Goal: Transaction & Acquisition: Subscribe to service/newsletter

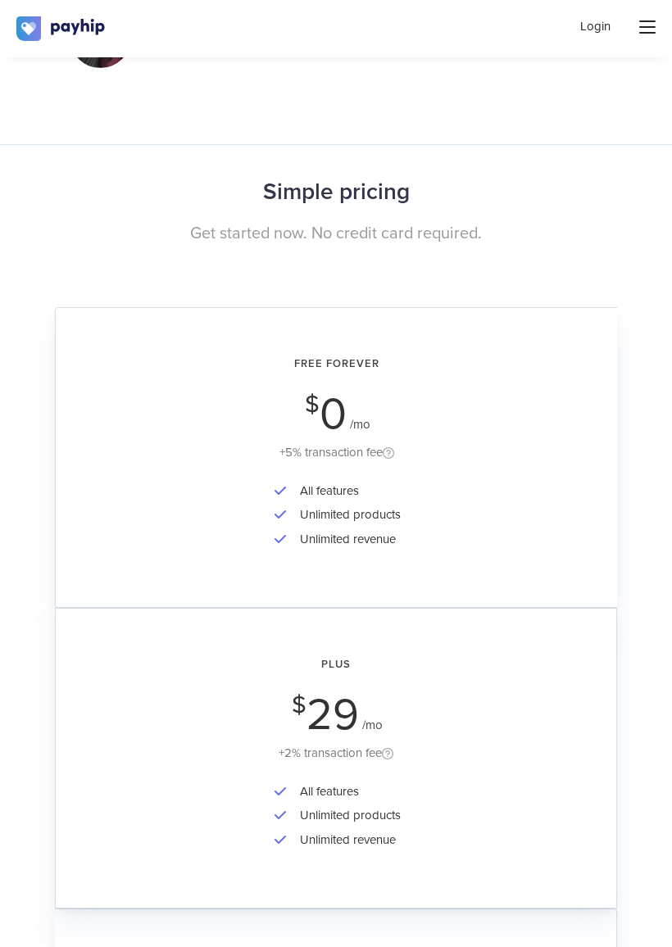
scroll to position [2938, 0]
click at [532, 496] on div "All features Unlimited products Unlimited revenue" at bounding box center [336, 526] width 515 height 95
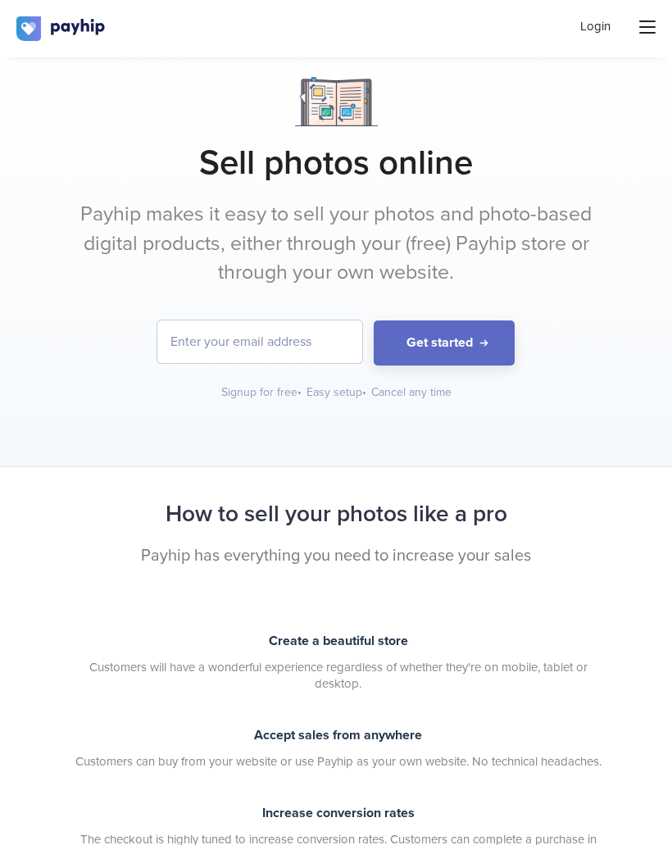
scroll to position [0, 0]
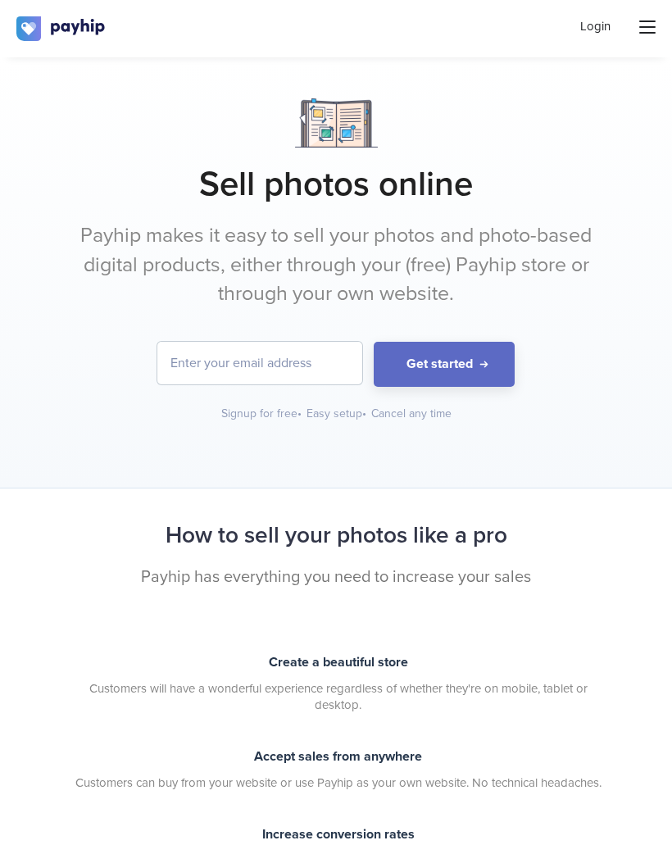
click at [652, 14] on div "Login" at bounding box center [336, 28] width 672 height 57
click at [646, 34] on icon at bounding box center [647, 26] width 16 height 13
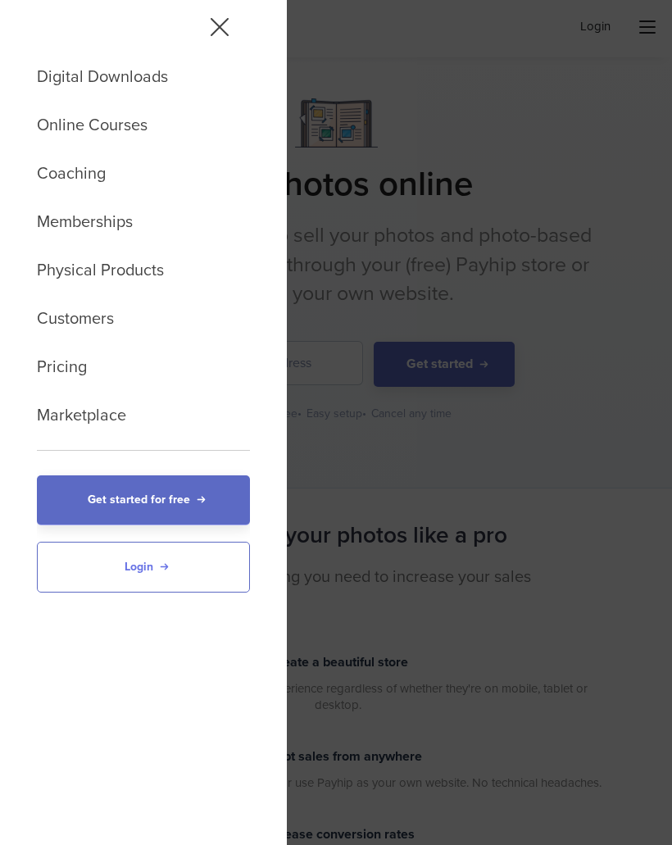
click at [232, 498] on link "Get started for free" at bounding box center [143, 500] width 213 height 50
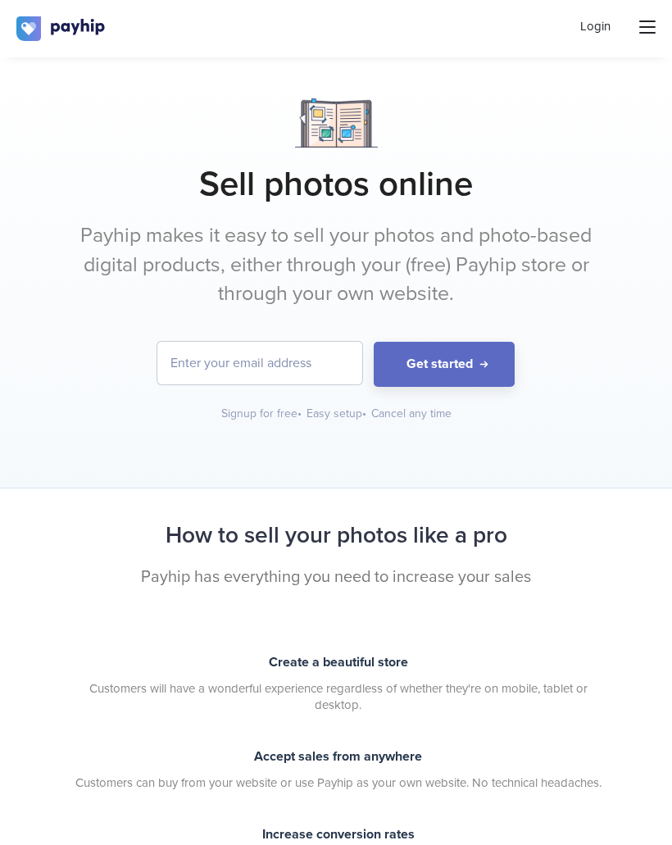
click at [329, 344] on input "email" at bounding box center [259, 363] width 205 height 43
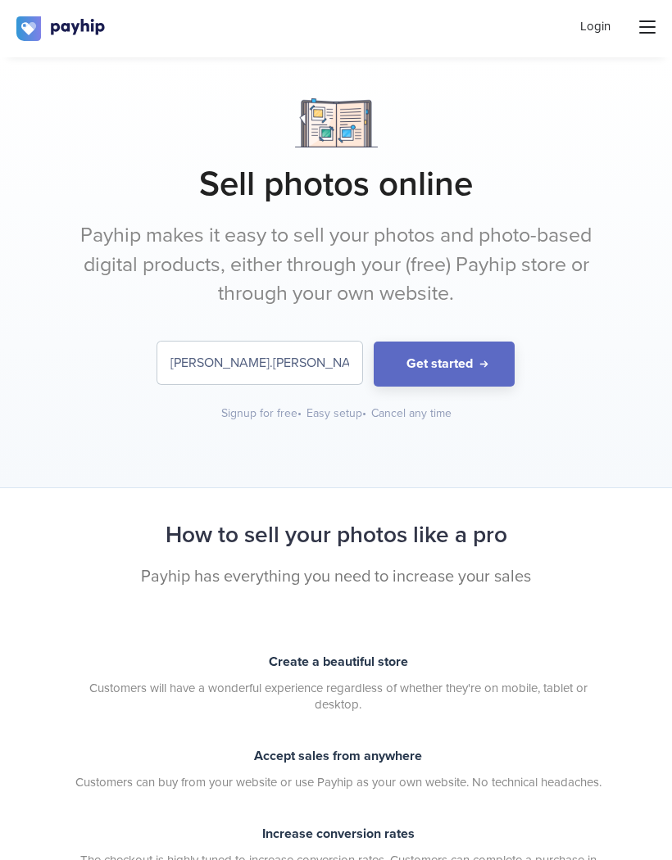
type input "[PERSON_NAME].[PERSON_NAME]"
click at [634, 15] on div "Login" at bounding box center [336, 28] width 672 height 57
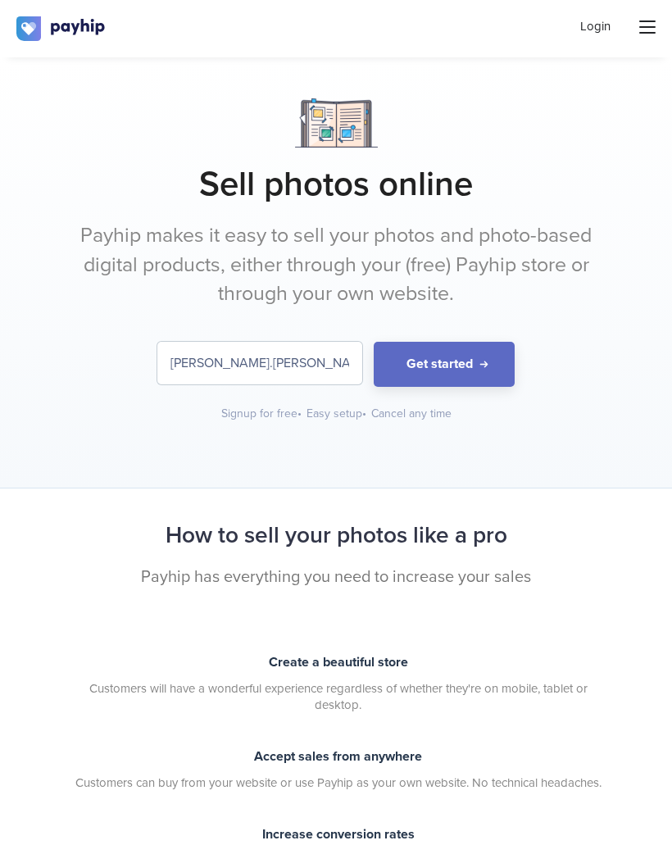
click at [597, 27] on link "Login" at bounding box center [595, 26] width 30 height 17
click at [596, 32] on link "Login" at bounding box center [595, 26] width 30 height 17
click at [604, 31] on link "Login" at bounding box center [595, 26] width 30 height 17
click at [600, 30] on link "Login" at bounding box center [595, 26] width 30 height 17
click at [647, 20] on icon at bounding box center [647, 26] width 16 height 13
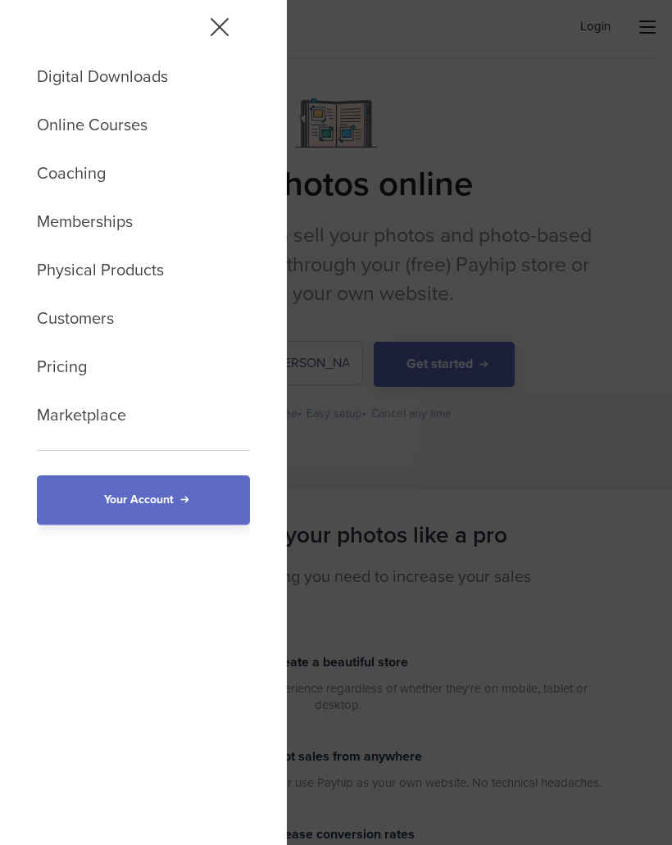
click at [604, 20] on div "Digital Downloads Online Courses Coaching Memberships Physical Products Custome…" at bounding box center [336, 422] width 672 height 845
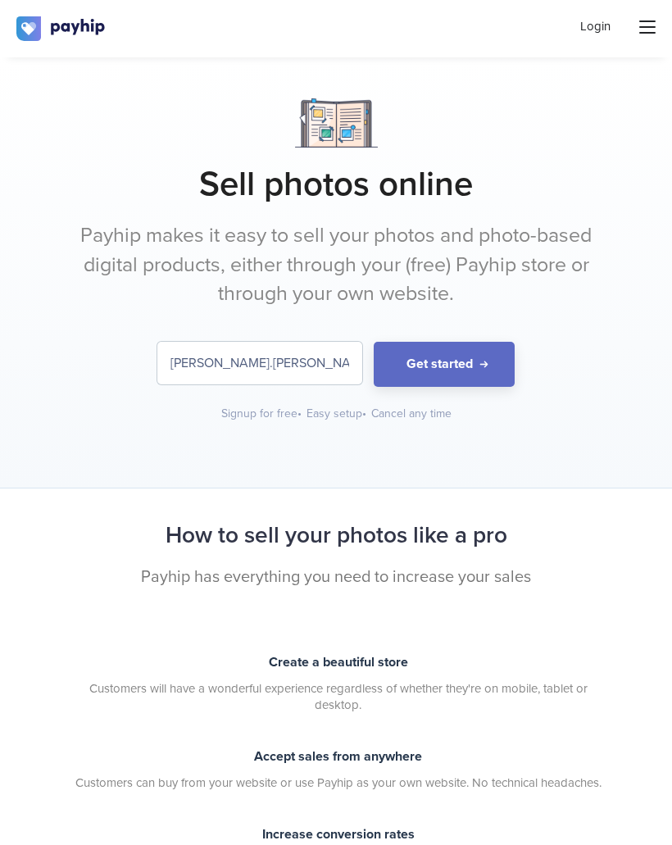
click at [604, 20] on link "Login" at bounding box center [595, 26] width 30 height 17
